Goal: Task Accomplishment & Management: Manage account settings

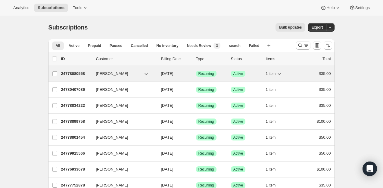
click at [81, 72] on p "24778080558" at bounding box center [76, 74] width 30 height 6
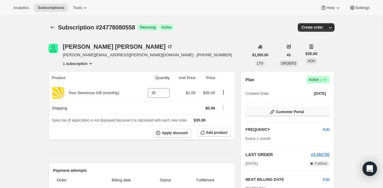
click at [298, 115] on button "Customer Portal" at bounding box center [288, 112] width 84 height 8
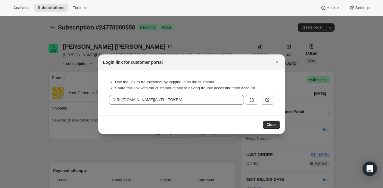
click at [267, 101] on icon ":rbu:" at bounding box center [268, 100] width 6 height 6
